Goal: Information Seeking & Learning: Learn about a topic

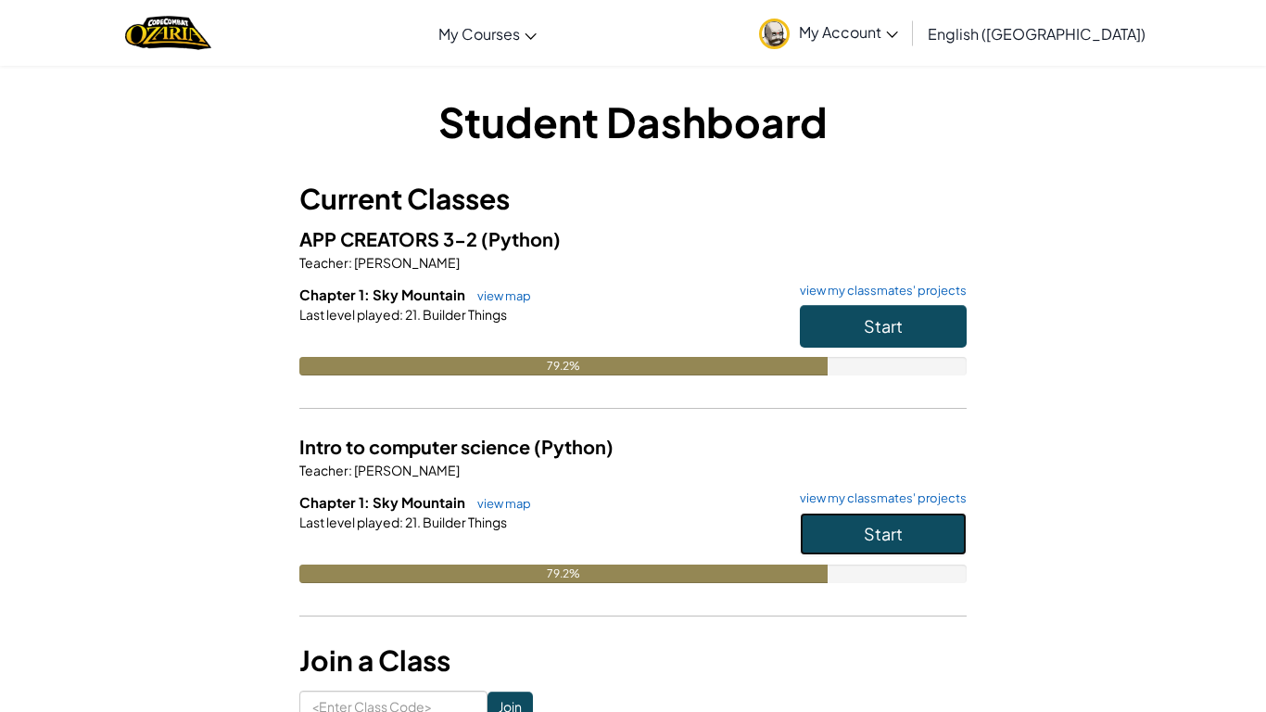
click at [842, 536] on button "Start" at bounding box center [883, 534] width 167 height 43
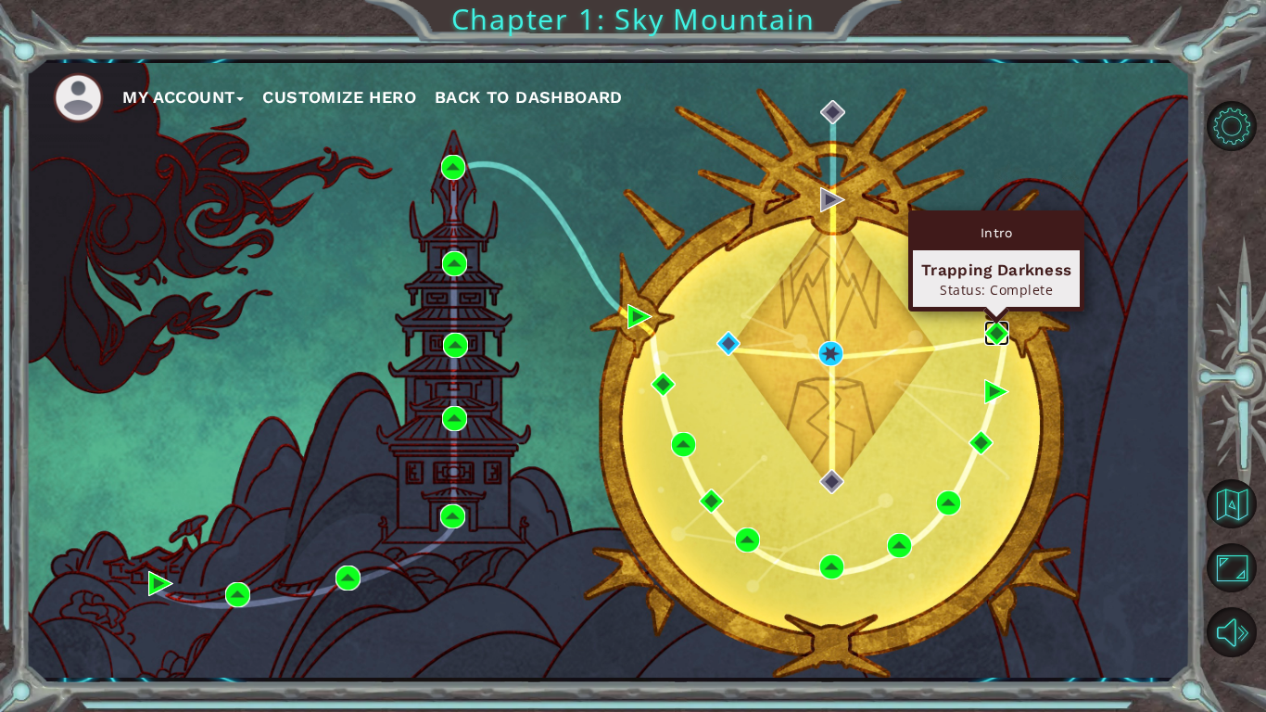
click at [1001, 337] on img at bounding box center [996, 333] width 25 height 25
